Goal: Information Seeking & Learning: Learn about a topic

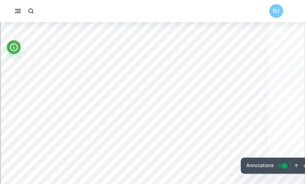
scroll to position [47, 0]
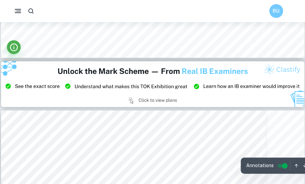
type input "3"
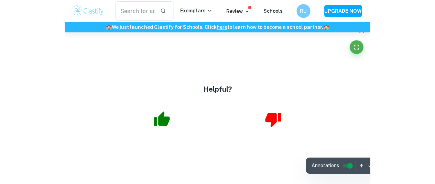
scroll to position [987, 0]
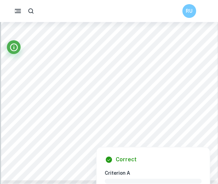
scroll to position [649, 0]
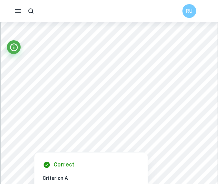
click at [104, 100] on div at bounding box center [93, 94] width 140 height 12
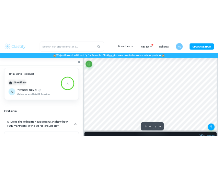
scroll to position [205, 0]
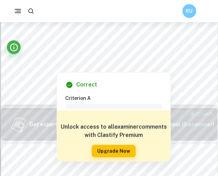
click at [168, 47] on div at bounding box center [132, 49] width 219 height 13
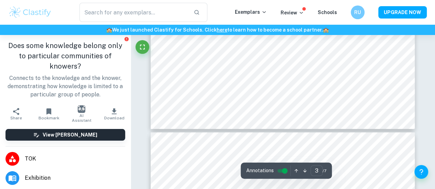
scroll to position [1124, 0]
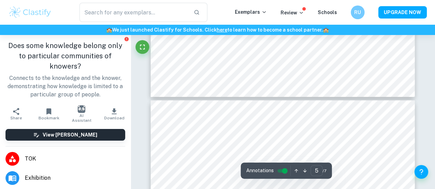
type input "6"
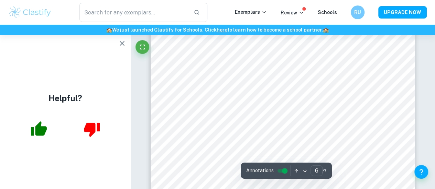
scroll to position [2041, 0]
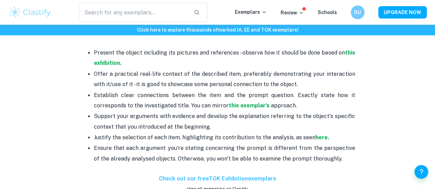
scroll to position [456, 0]
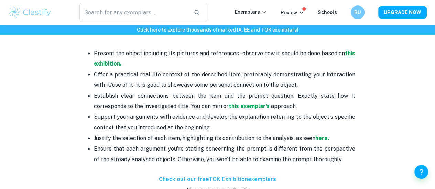
drag, startPoint x: 95, startPoint y: 98, endPoint x: 345, endPoint y: 165, distance: 259.6
click at [345, 165] on ul "Present the object including its pictures and references - observe how it shoul…" at bounding box center [217, 106] width 275 height 117
copy ul "Establish clear connections between the item and the prompt question. Exactly s…"
